Goal: Task Accomplishment & Management: Complete application form

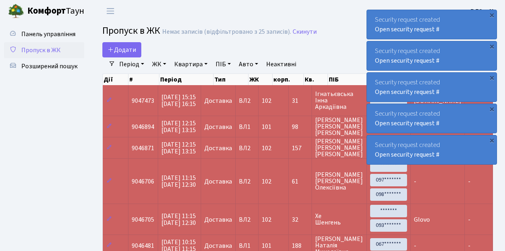
select select "25"
click at [123, 48] on span "Додати" at bounding box center [122, 49] width 29 height 9
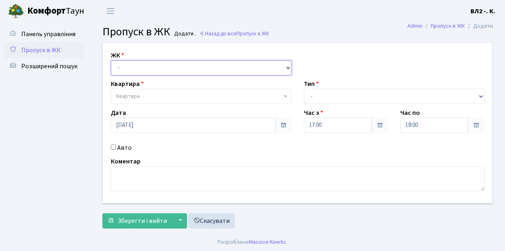
click at [151, 65] on select "- ВЛ1, Ужгородський пров., 4/1 ВЛ2, Голосіївський просп., 76 ВЛ3, пр.Голосіївсь…" at bounding box center [201, 67] width 181 height 15
select select "317"
click at [111, 60] on select "- ВЛ1, Ужгородський пров., 4/1 ВЛ2, Голосіївський просп., 76 ВЛ3, пр.Голосіївсь…" at bounding box center [201, 67] width 181 height 15
select select
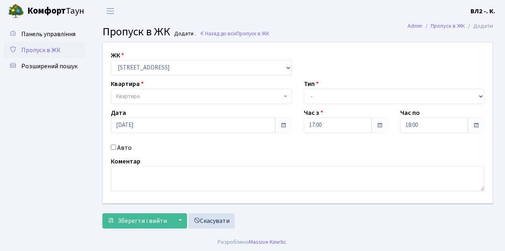
click at [144, 94] on span "Квартира" at bounding box center [199, 96] width 166 height 8
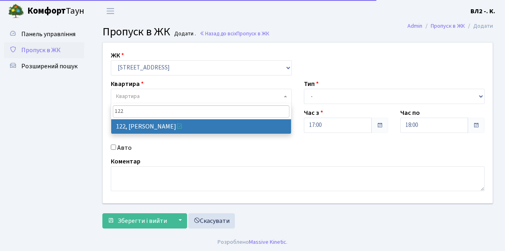
type input "122"
select select "38302"
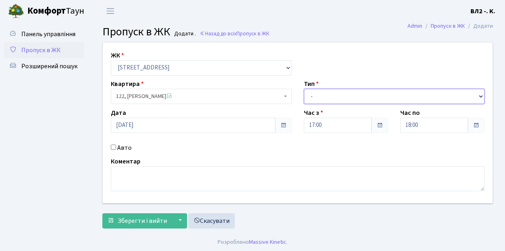
click at [337, 96] on select "- Доставка Таксі Гості Сервіс" at bounding box center [394, 96] width 181 height 15
select select "1"
click at [304, 89] on select "- Доставка Таксі Гості Сервіс" at bounding box center [394, 96] width 181 height 15
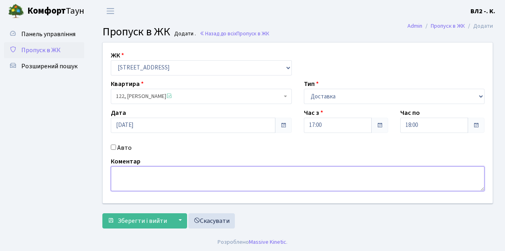
click at [147, 181] on textarea at bounding box center [298, 178] width 374 height 25
type textarea "Glovo"
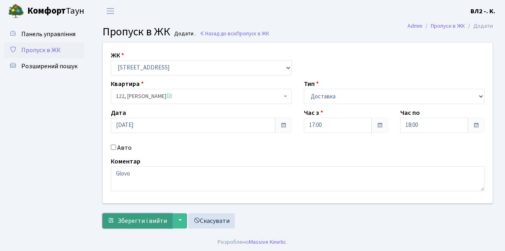
click at [151, 218] on span "Зберегти і вийти" at bounding box center [142, 221] width 49 height 9
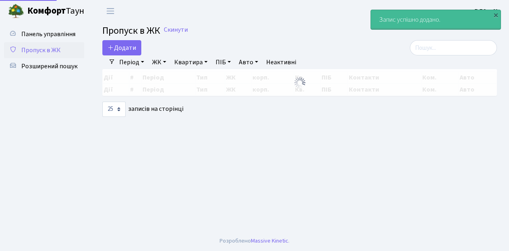
select select "25"
